Goal: Communication & Community: Share content

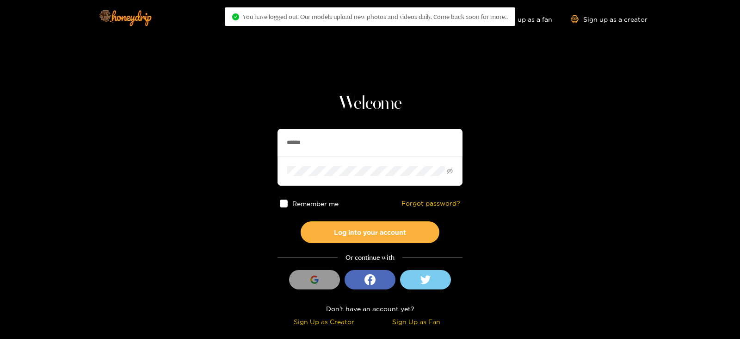
drag, startPoint x: 332, startPoint y: 138, endPoint x: 237, endPoint y: 154, distance: 96.2
click at [237, 154] on section "Welcome ****** Remember me Forgot password? Log into your account Or continue w…" at bounding box center [370, 164] width 740 height 329
type input "*"
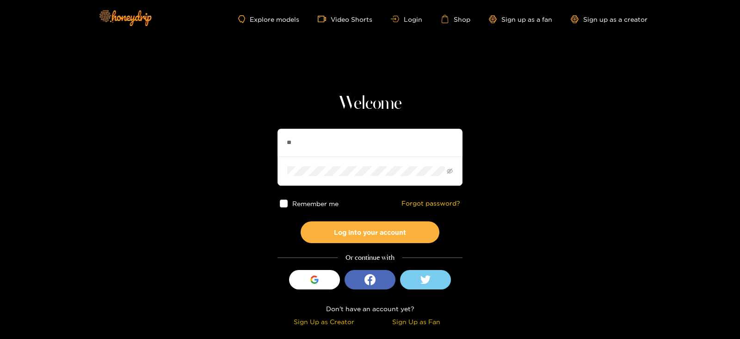
type input "********"
click at [301, 221] on button "Log into your account" at bounding box center [370, 232] width 139 height 22
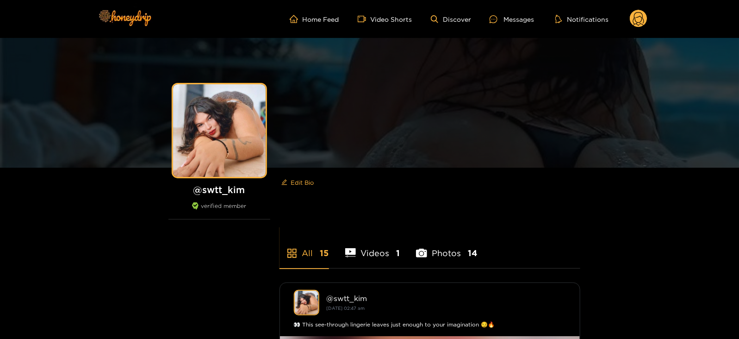
click at [497, 25] on ul "Home Feed Video Shorts Discover Messages Notifications" at bounding box center [469, 19] width 358 height 19
click at [495, 23] on div "Messages" at bounding box center [512, 19] width 44 height 11
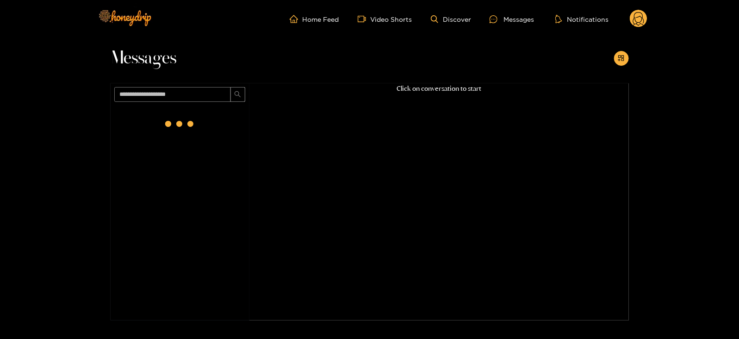
click at [628, 64] on div at bounding box center [621, 58] width 15 height 15
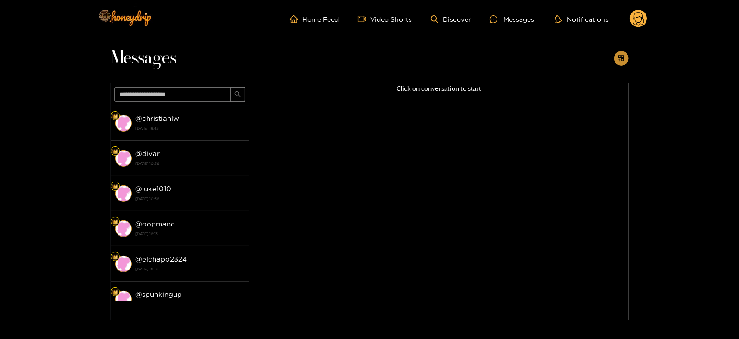
click at [623, 61] on icon "appstore-add" at bounding box center [621, 58] width 6 height 6
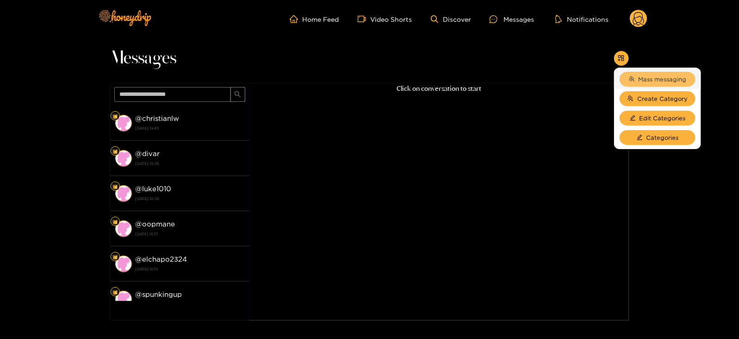
click at [639, 75] on span "Mass messaging" at bounding box center [663, 78] width 48 height 9
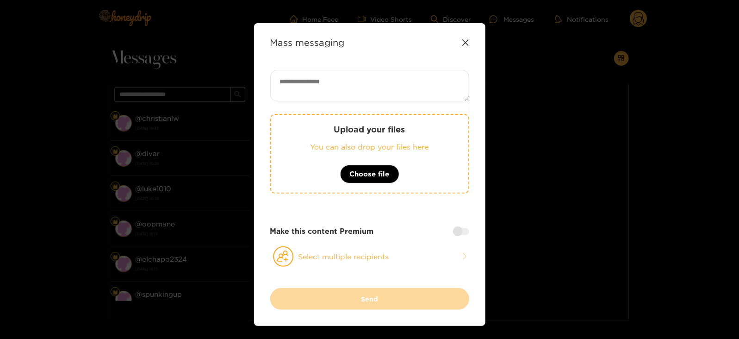
click at [405, 99] on textarea at bounding box center [369, 85] width 199 height 31
paste textarea "**********"
type textarea "**********"
click at [288, 251] on icon at bounding box center [283, 256] width 21 height 20
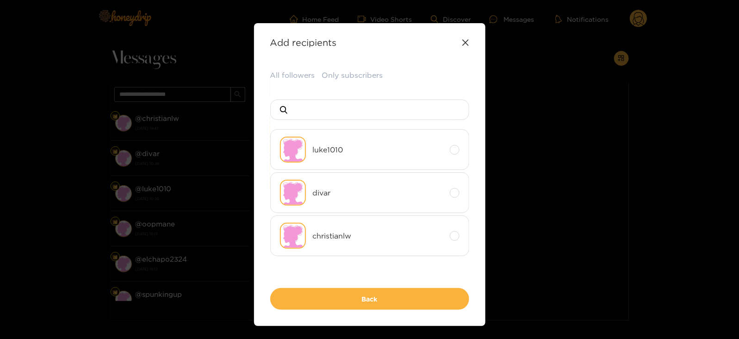
click at [286, 83] on div "All followers Only subscribers luke1010 divar christianlw Back" at bounding box center [369, 190] width 199 height 240
click at [282, 78] on button "All followers" at bounding box center [292, 75] width 45 height 11
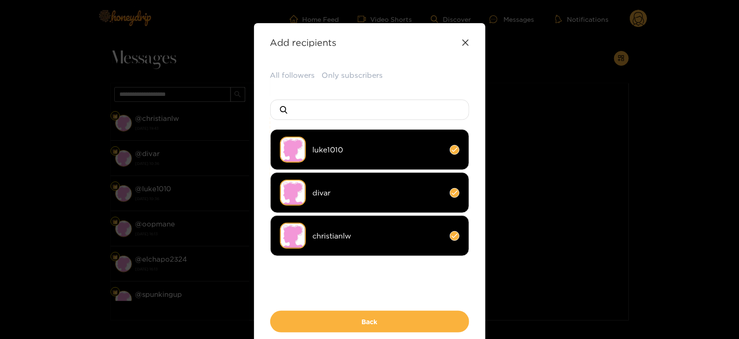
click at [347, 299] on div "All followers Only subscribers luke1010 divar christianlw Back" at bounding box center [369, 201] width 199 height 262
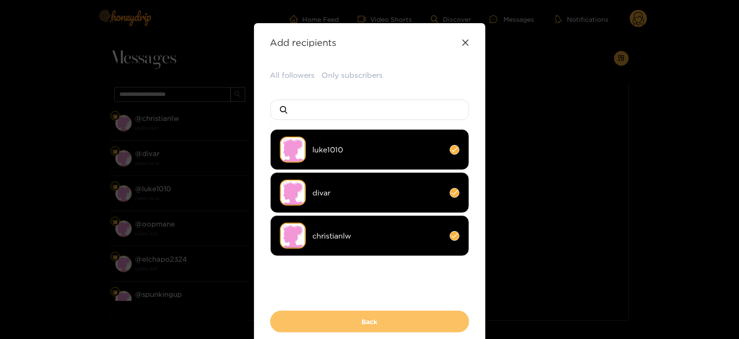
click at [340, 313] on button "Back" at bounding box center [369, 321] width 199 height 22
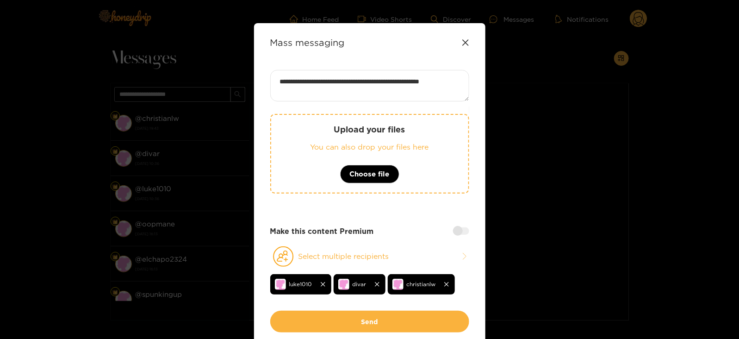
click at [340, 313] on button "Send" at bounding box center [369, 321] width 199 height 22
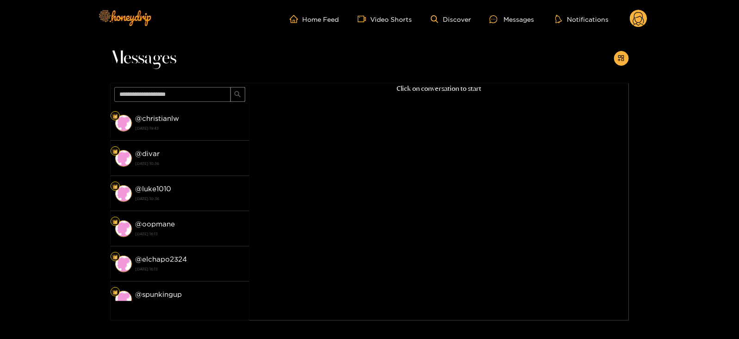
scroll to position [0, 0]
click at [633, 22] on icon at bounding box center [638, 20] width 11 height 16
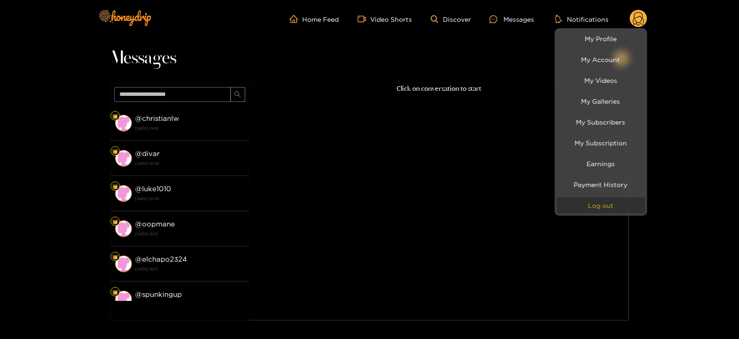
click at [587, 201] on button "Log out" at bounding box center [601, 205] width 88 height 16
